Goal: Navigation & Orientation: Find specific page/section

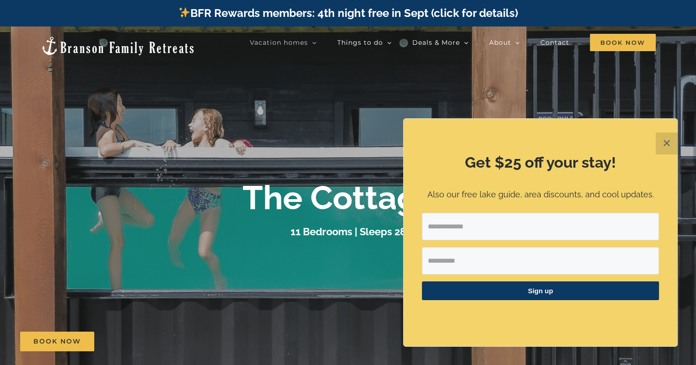
click at [672, 142] on button "✕" at bounding box center [666, 144] width 22 height 22
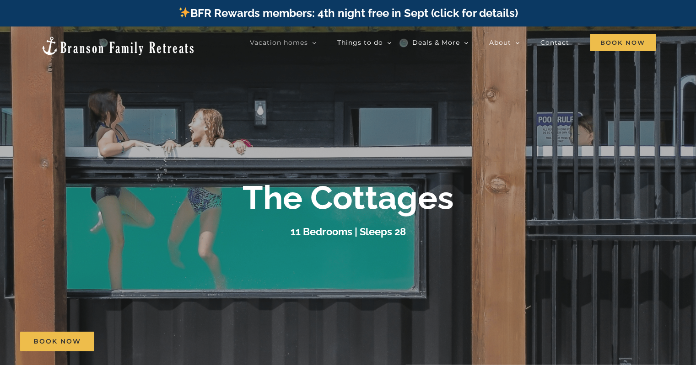
click at [672, 142] on div at bounding box center [348, 209] width 696 height 365
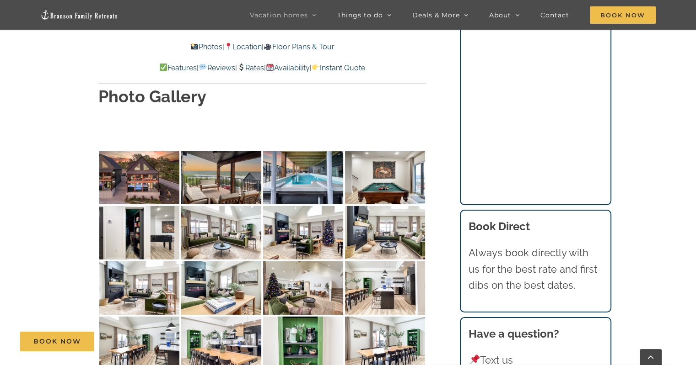
scroll to position [2803, 0]
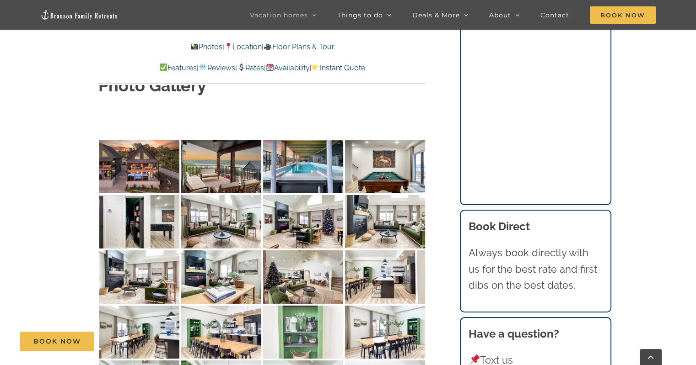
click at [313, 306] on img at bounding box center [303, 333] width 80 height 54
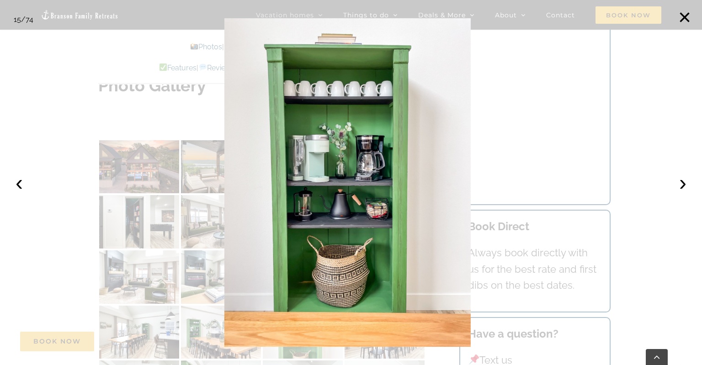
click at [517, 183] on div at bounding box center [351, 182] width 702 height 365
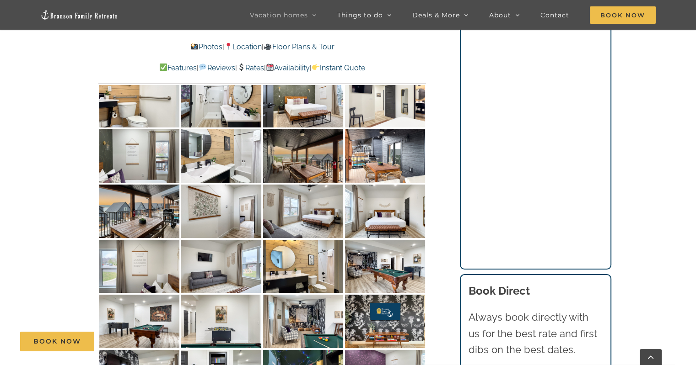
scroll to position [3244, 0]
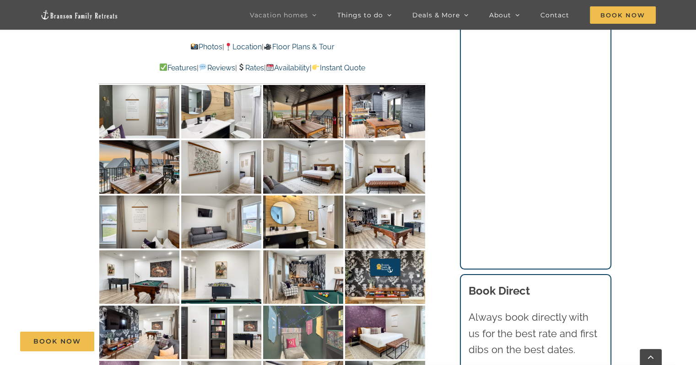
click at [306, 306] on img at bounding box center [303, 333] width 80 height 54
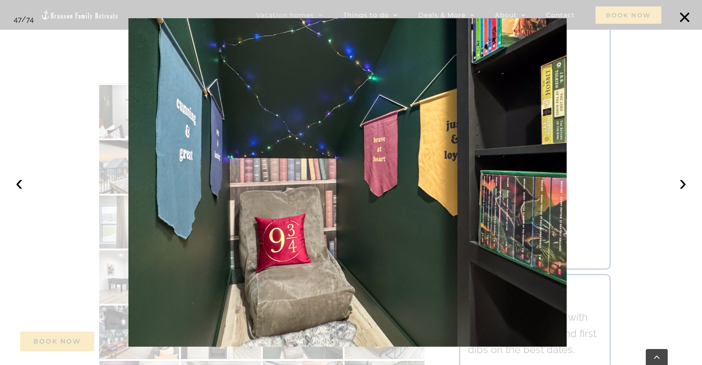
click at [46, 61] on div at bounding box center [351, 182] width 702 height 365
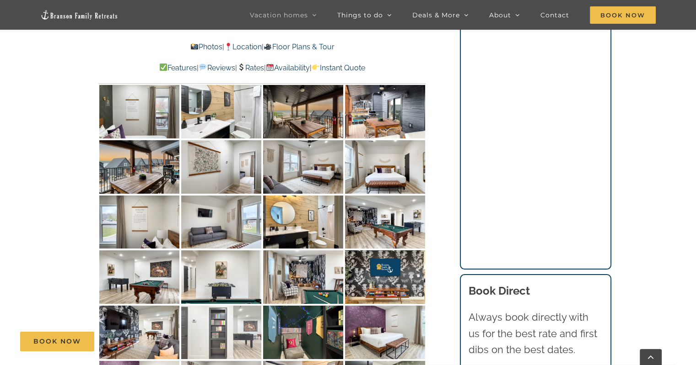
click at [247, 306] on img at bounding box center [221, 333] width 80 height 54
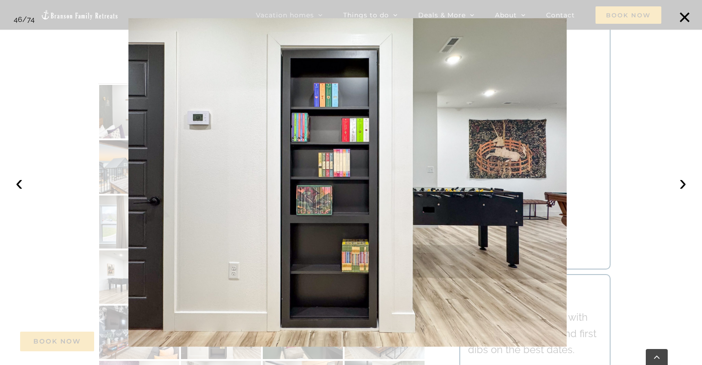
click at [49, 168] on div at bounding box center [351, 182] width 702 height 365
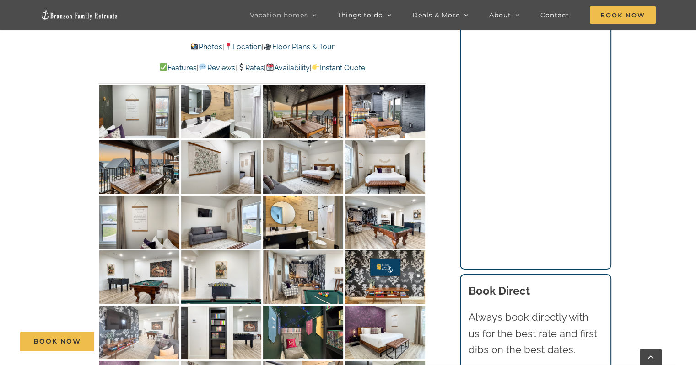
click at [118, 306] on img at bounding box center [139, 333] width 80 height 54
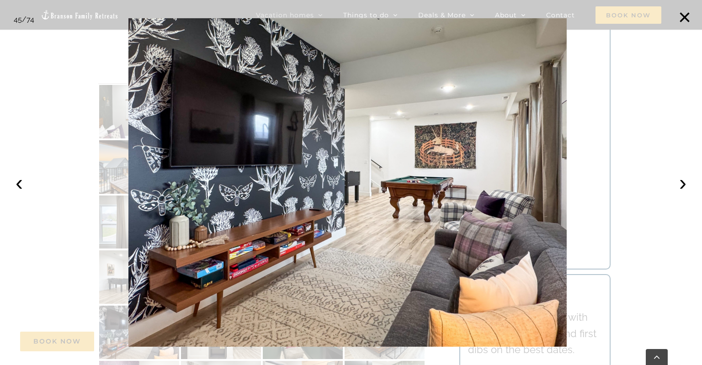
click at [22, 171] on div at bounding box center [351, 182] width 702 height 365
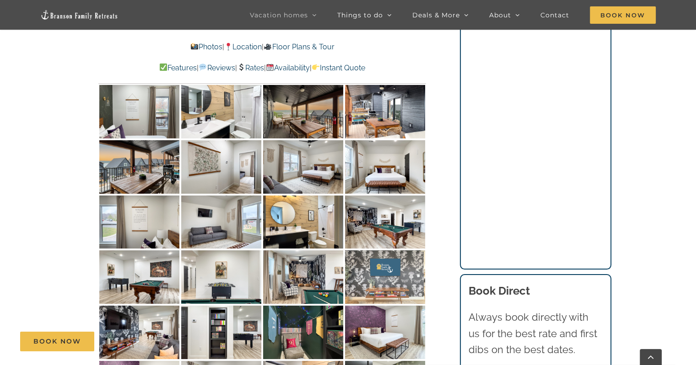
click at [386, 251] on img at bounding box center [385, 278] width 80 height 54
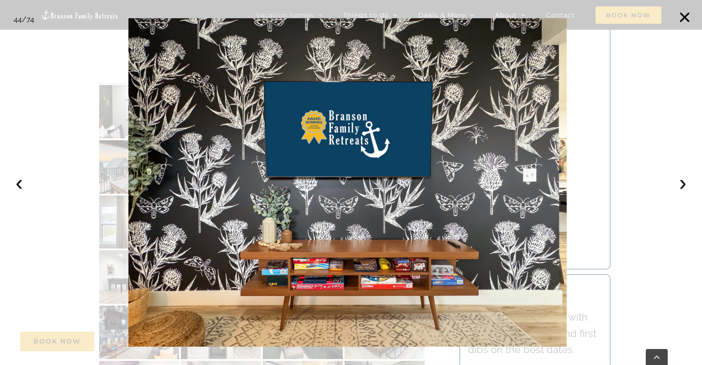
click at [20, 100] on div at bounding box center [351, 182] width 702 height 365
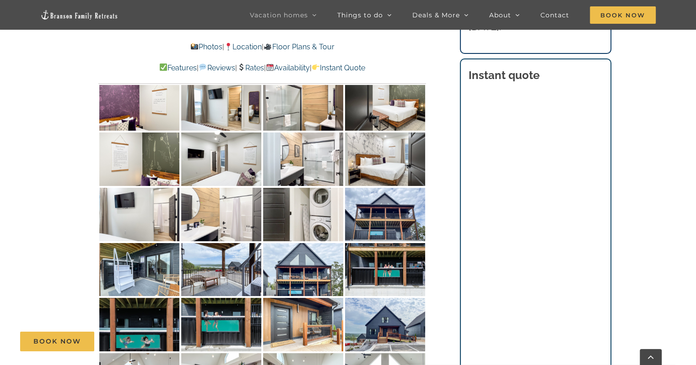
scroll to position [3449, 0]
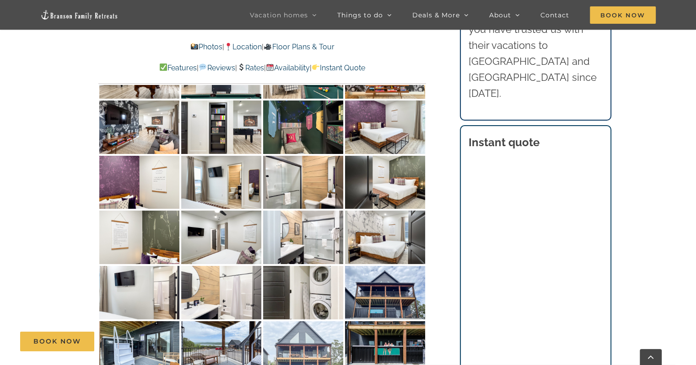
click at [289, 322] on img at bounding box center [303, 349] width 80 height 54
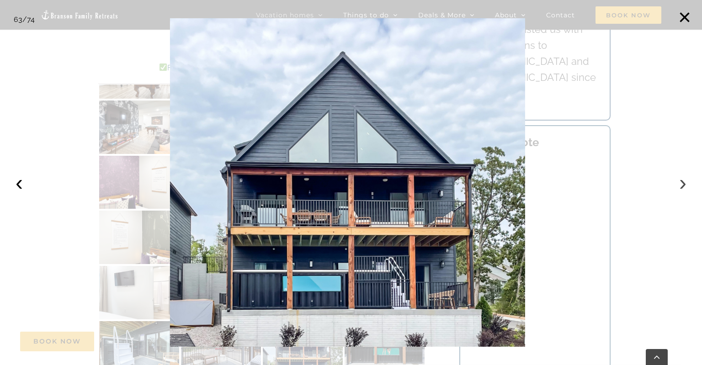
click at [682, 182] on button "›" at bounding box center [683, 183] width 20 height 20
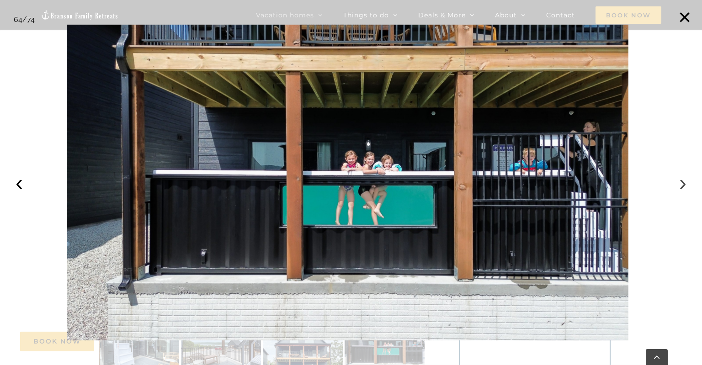
click at [682, 182] on button "›" at bounding box center [683, 183] width 20 height 20
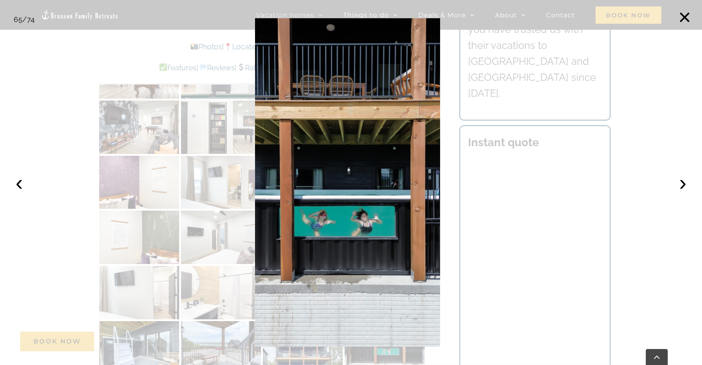
click at [150, 203] on div at bounding box center [351, 182] width 702 height 365
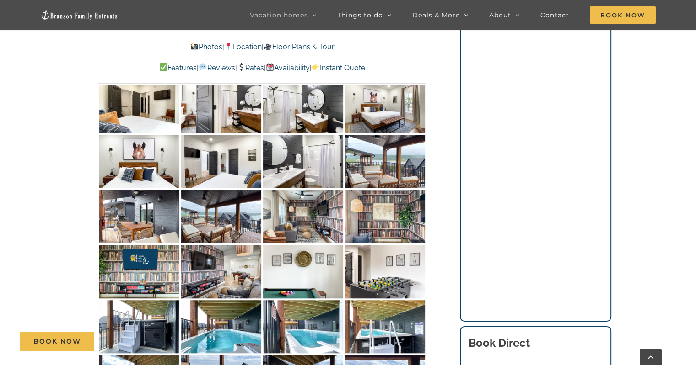
scroll to position [4266, 0]
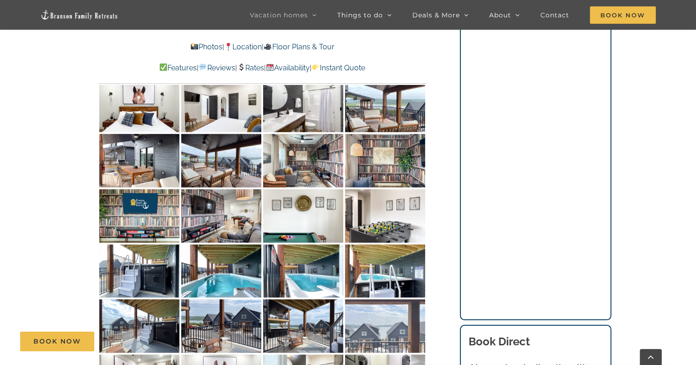
click at [393, 300] on img at bounding box center [385, 327] width 80 height 54
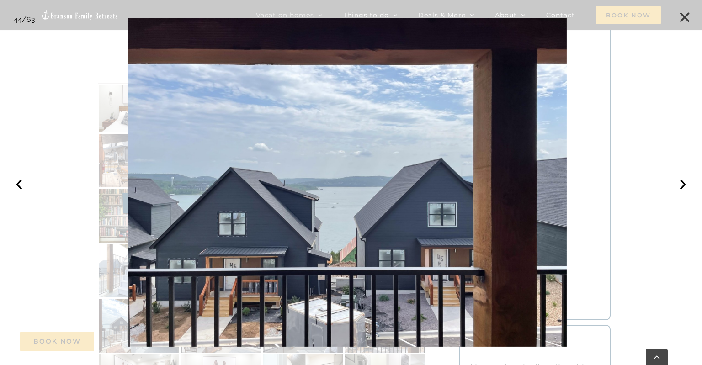
click at [686, 17] on button "×" at bounding box center [685, 17] width 20 height 20
